Goal: Information Seeking & Learning: Learn about a topic

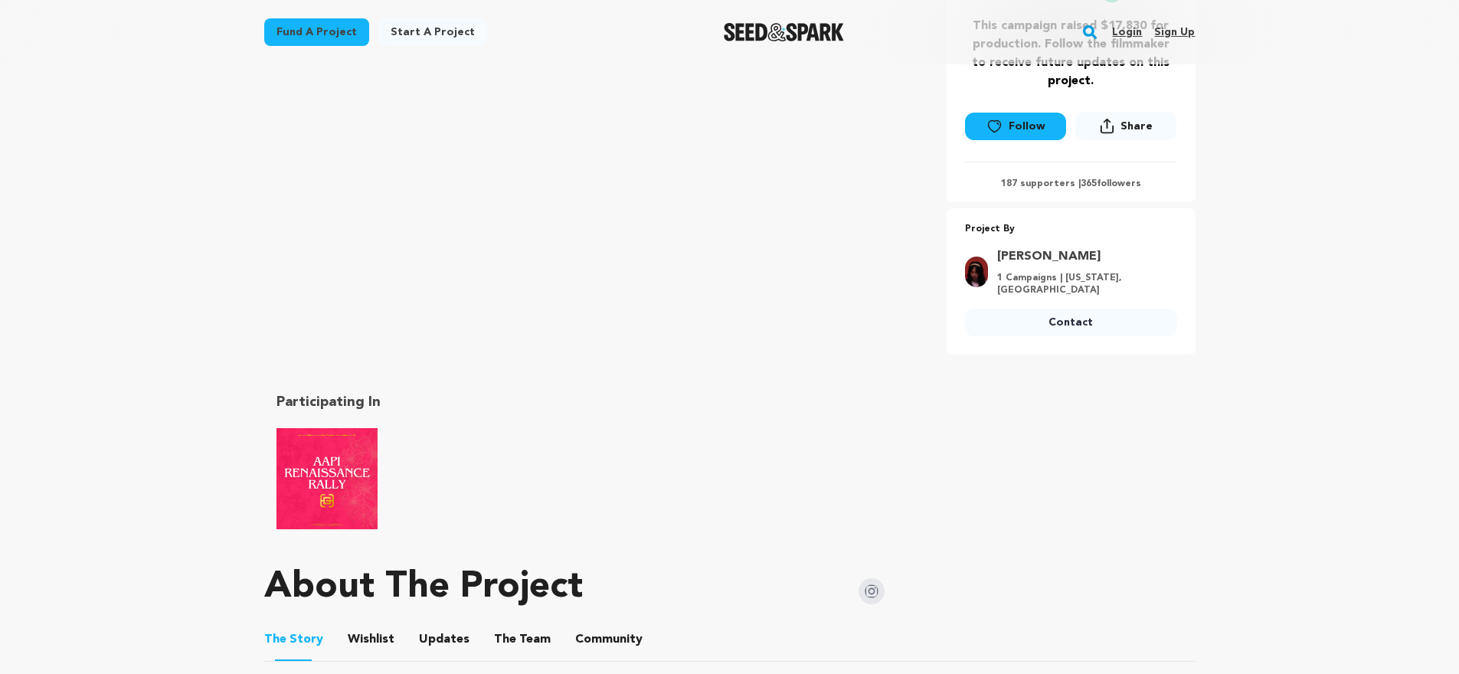
scroll to position [684, 0]
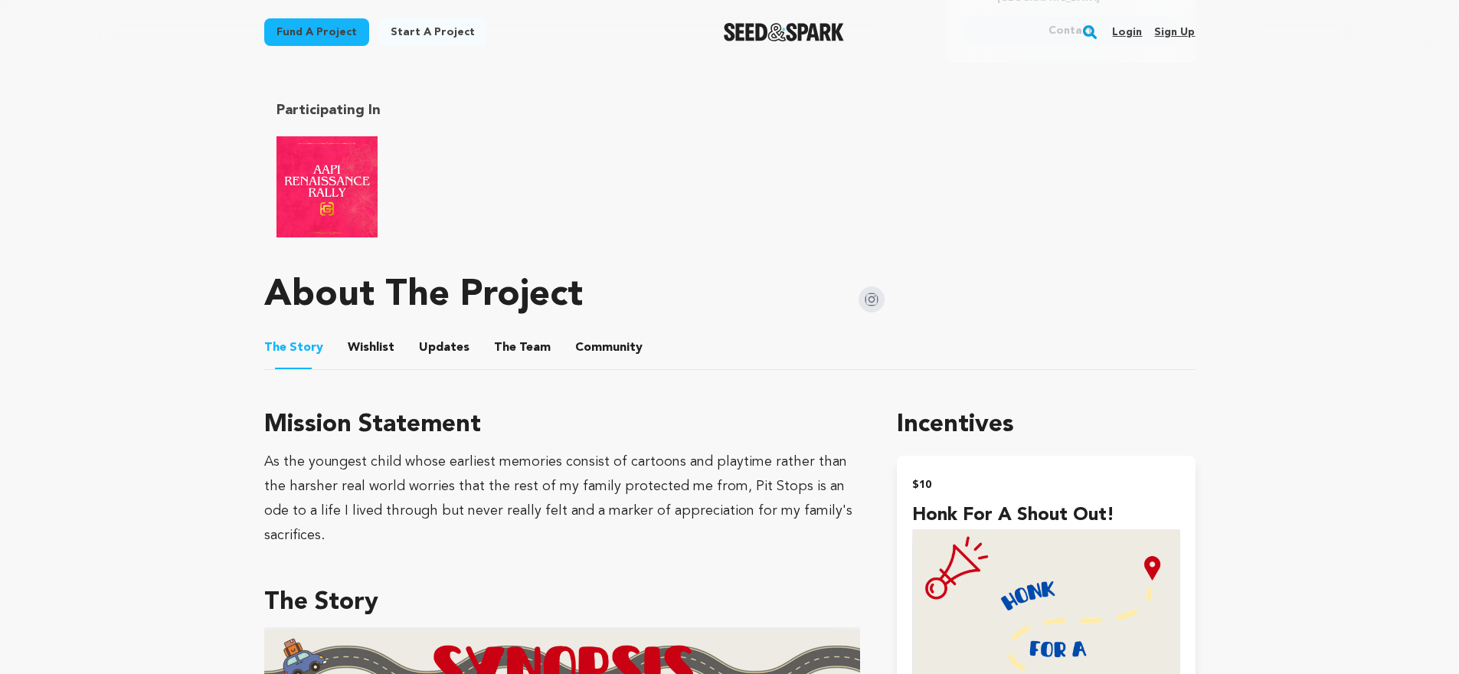
click at [531, 333] on button "The Team" at bounding box center [522, 350] width 37 height 37
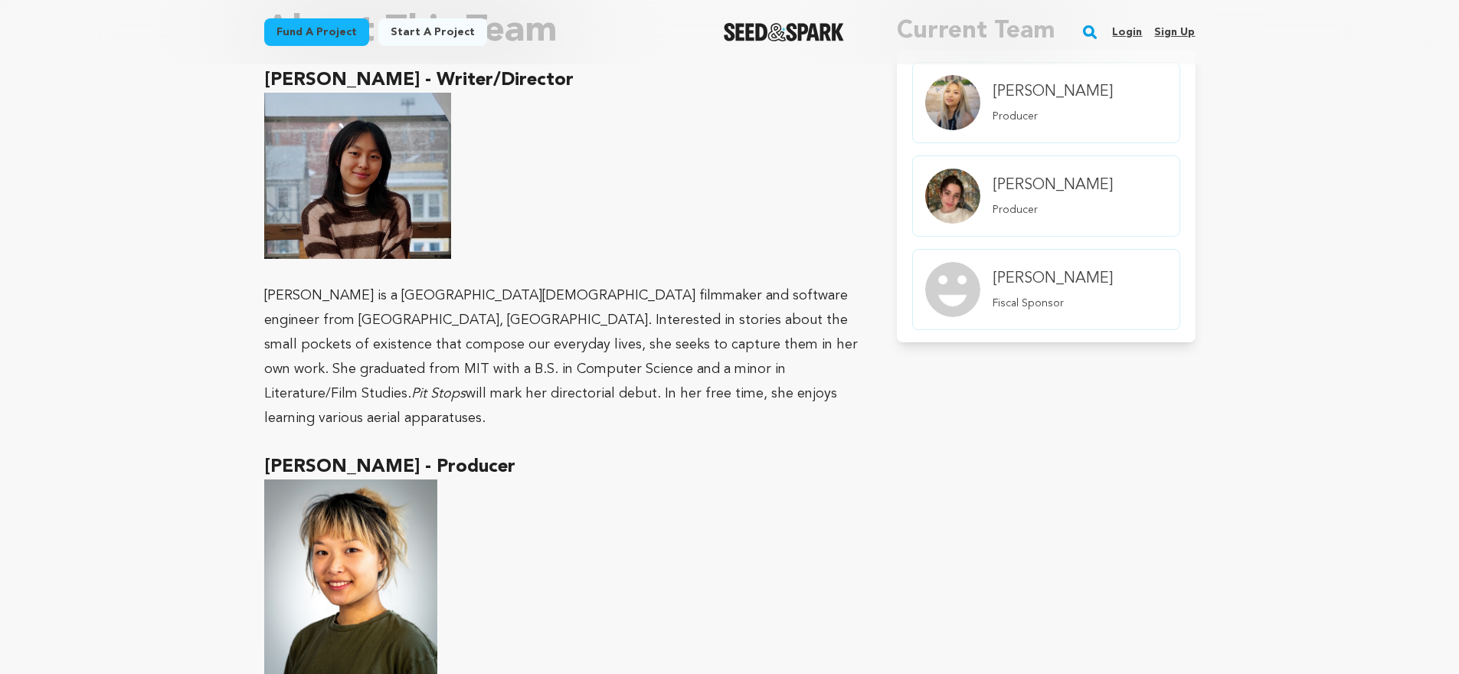
scroll to position [1316, 0]
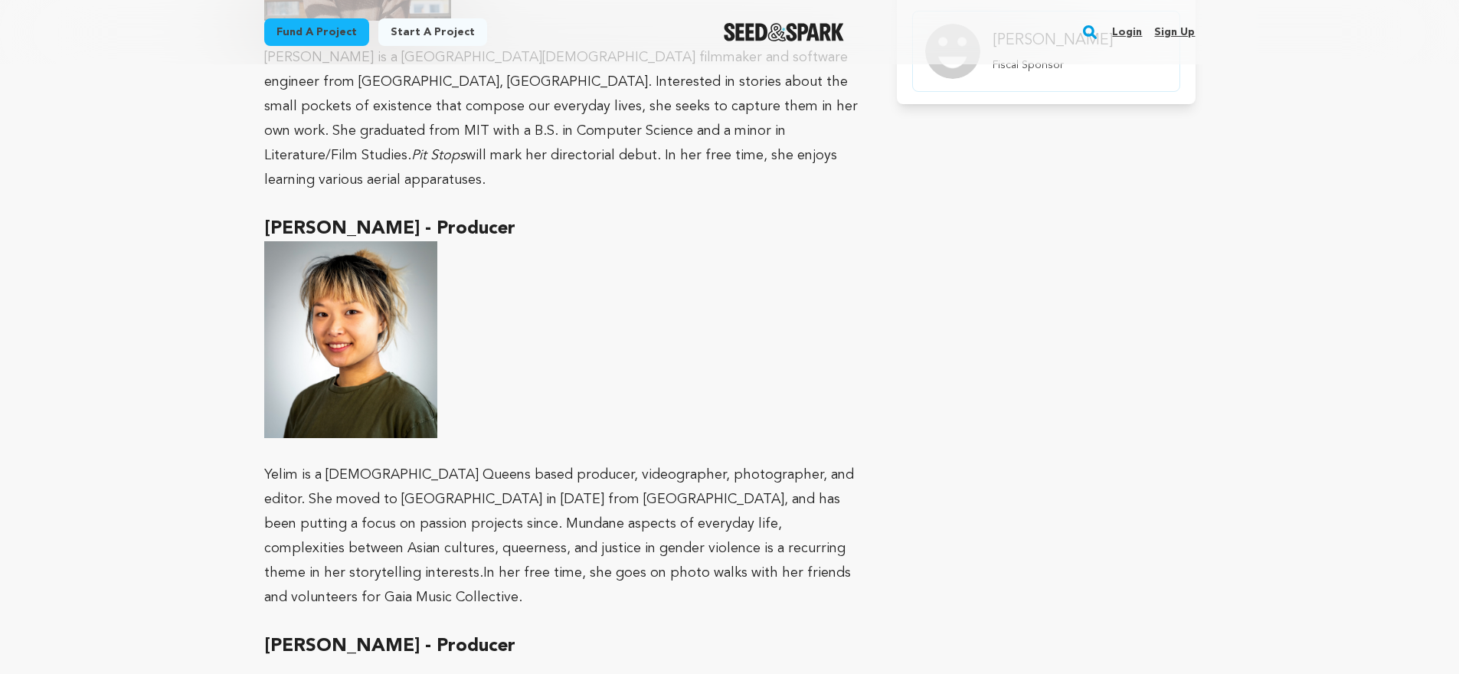
drag, startPoint x: 354, startPoint y: 180, endPoint x: 266, endPoint y: 180, distance: 88.1
click at [266, 217] on h2 "[PERSON_NAME] - Producer" at bounding box center [562, 229] width 597 height 25
copy h2 "[PERSON_NAME]"
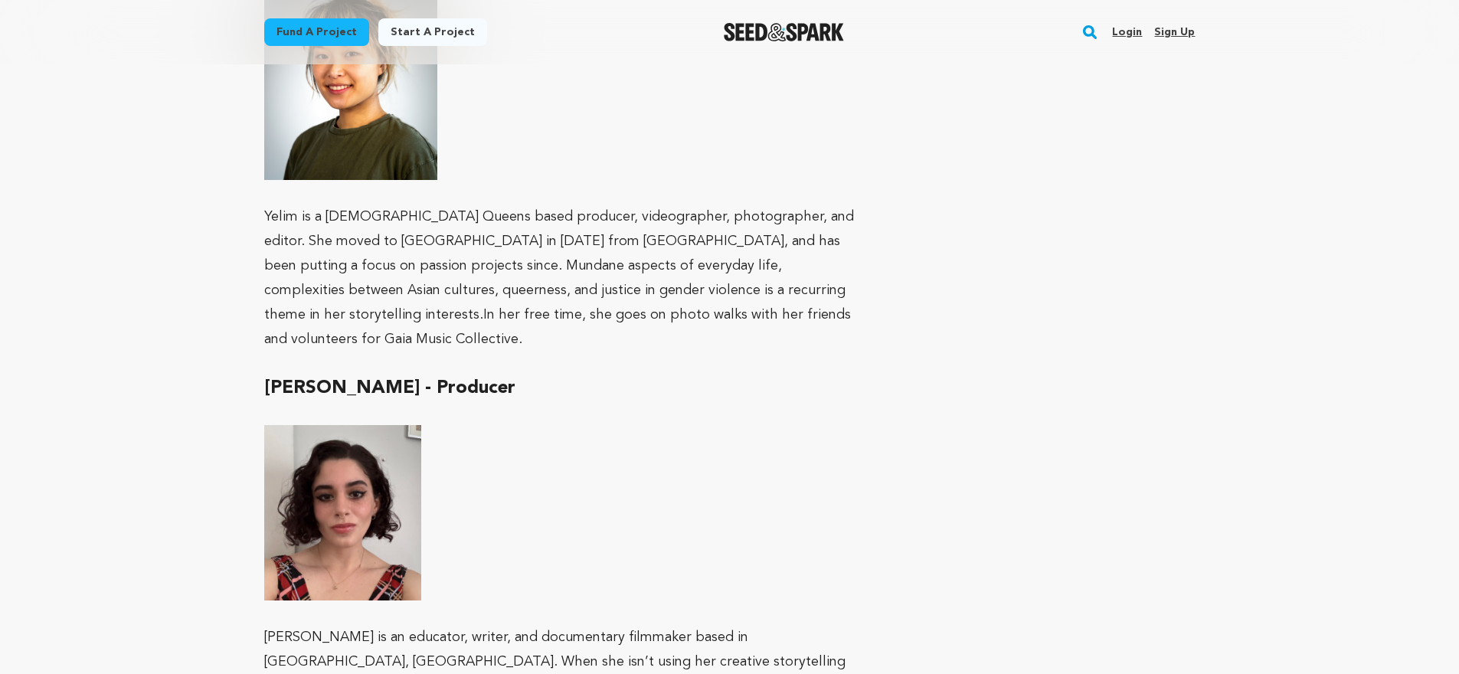
scroll to position [1575, 0]
drag, startPoint x: 402, startPoint y: 317, endPoint x: 263, endPoint y: 315, distance: 139.4
click at [263, 315] on div "Fund a project Project details Pit Stops [US_STATE][GEOGRAPHIC_DATA], [US_STATE…" at bounding box center [730, 326] width 980 height 3672
copy h2 "[PERSON_NAME]"
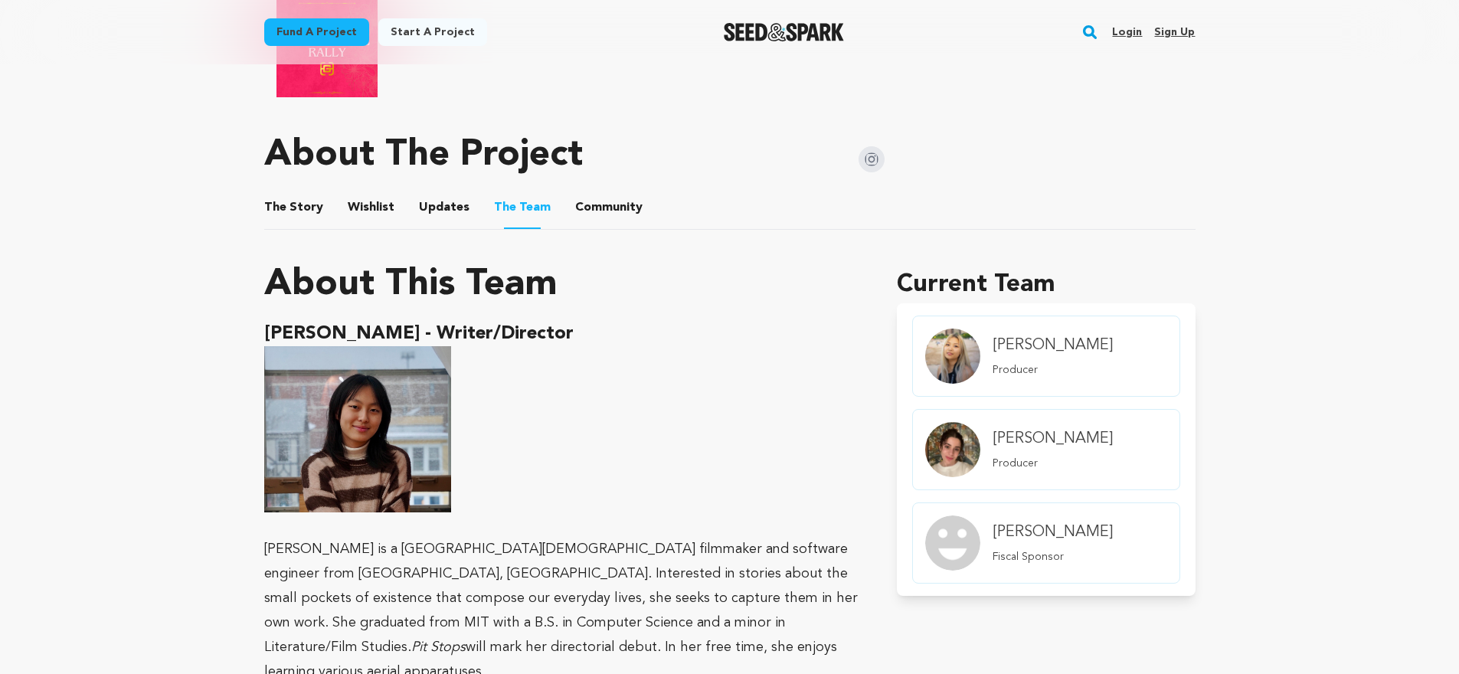
scroll to position [806, 0]
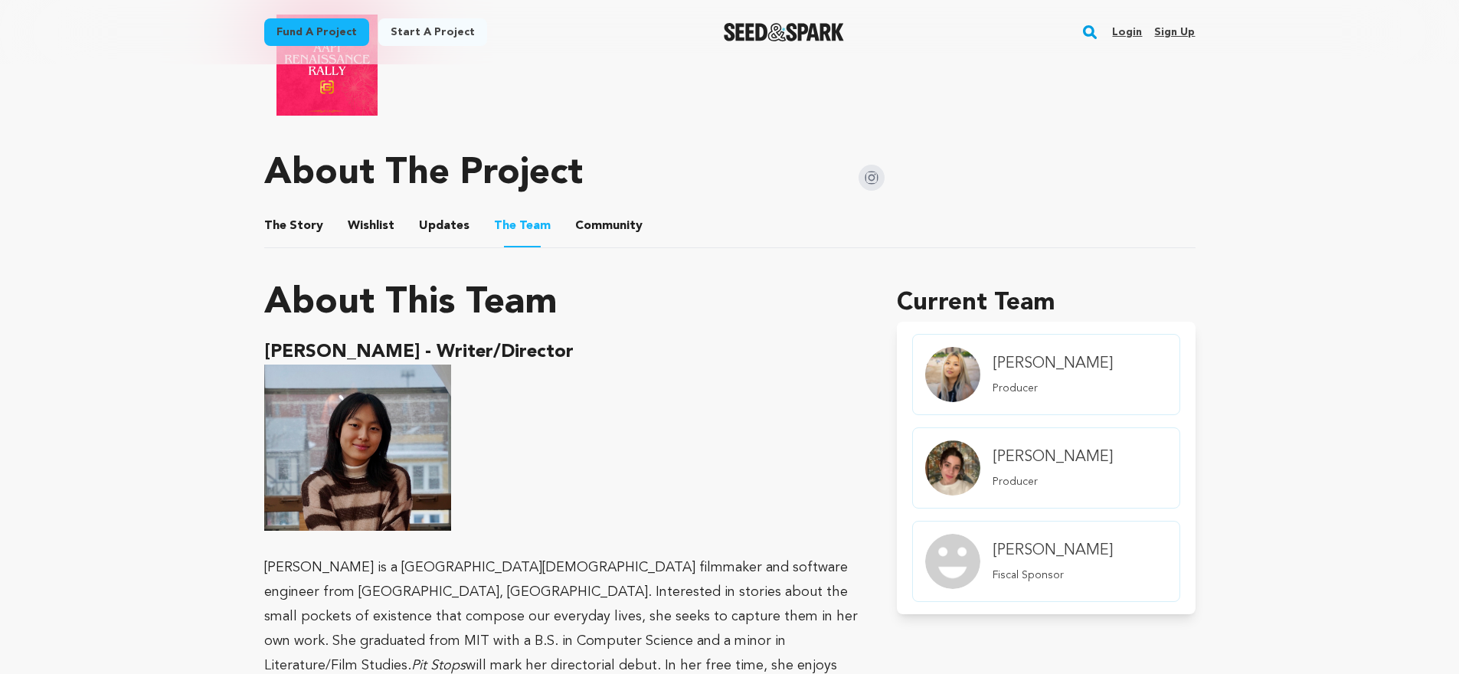
click at [302, 212] on button "The Story" at bounding box center [293, 229] width 37 height 37
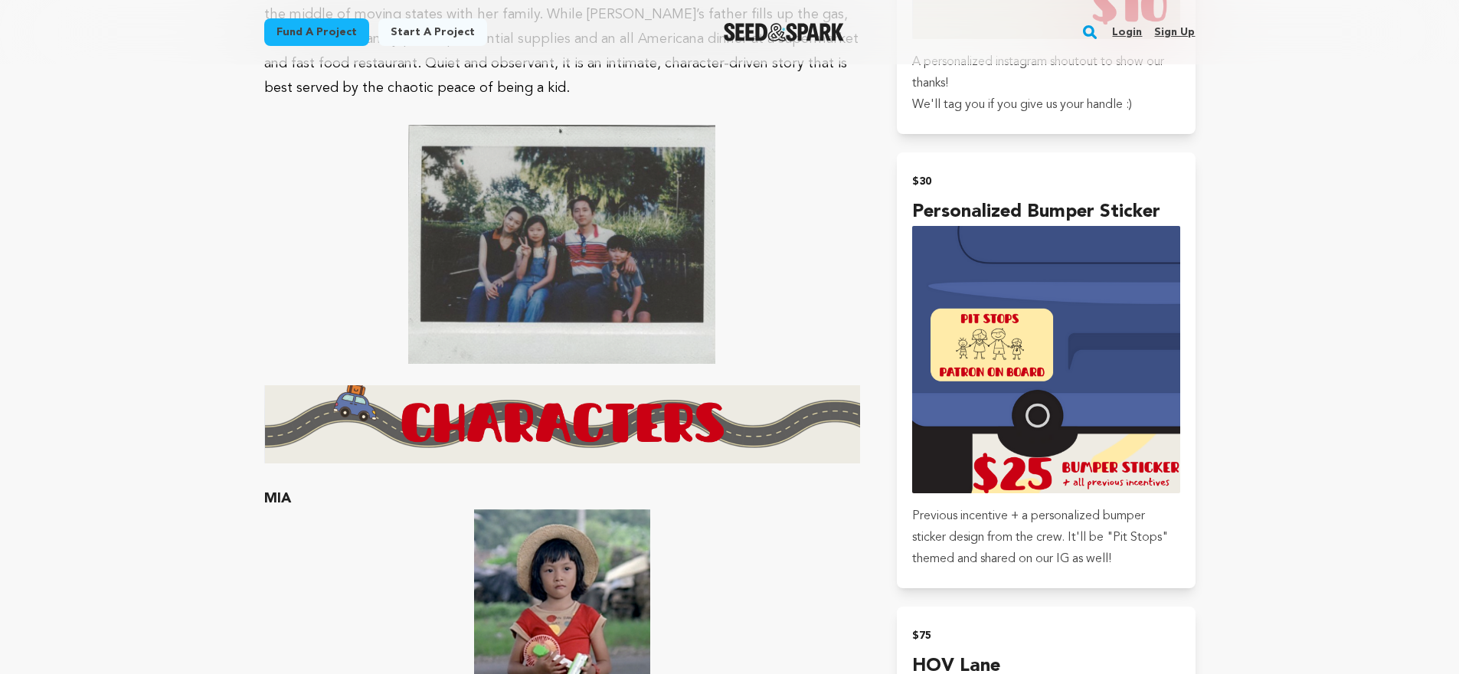
scroll to position [1124, 0]
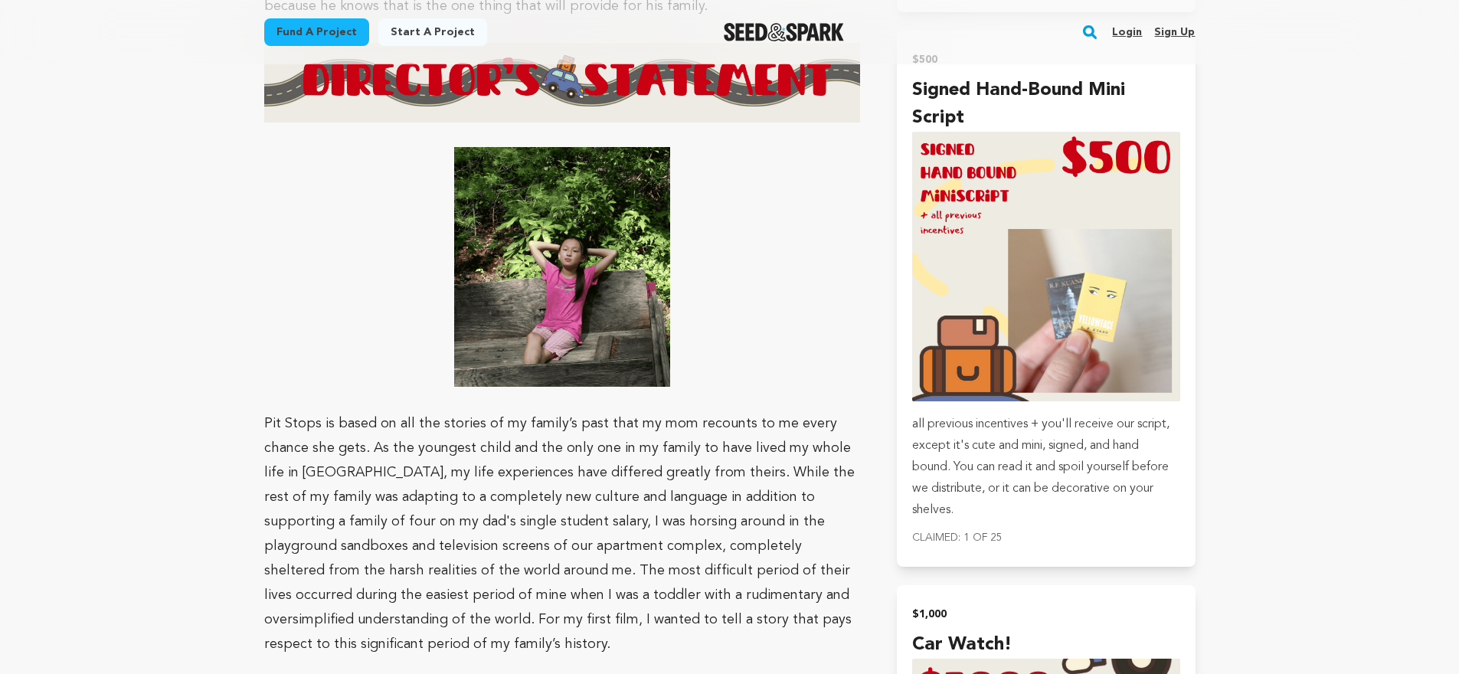
scroll to position [3483, 0]
